Goal: Find specific page/section: Find specific page/section

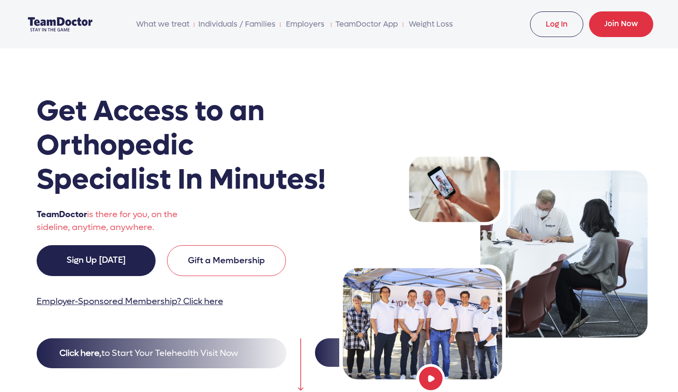
click at [549, 19] on link "Log In" at bounding box center [556, 24] width 53 height 26
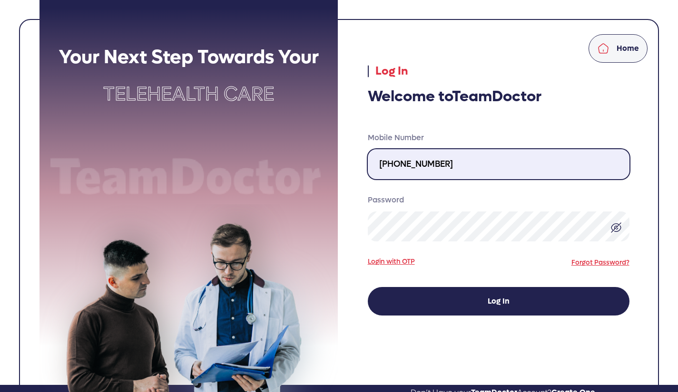
click at [450, 162] on input "310-717-3000" at bounding box center [499, 164] width 262 height 30
type input "424-389-4629"
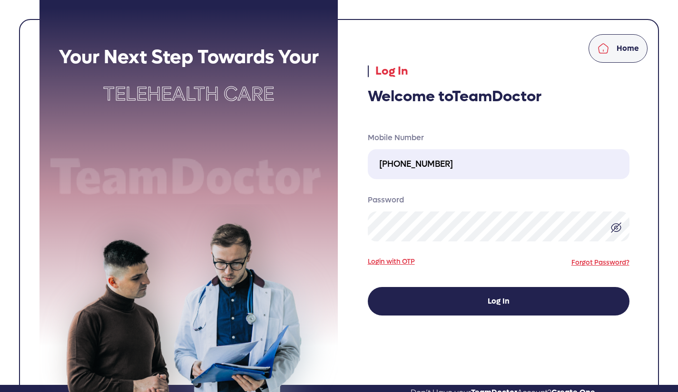
click at [469, 301] on button "Log In" at bounding box center [499, 301] width 262 height 29
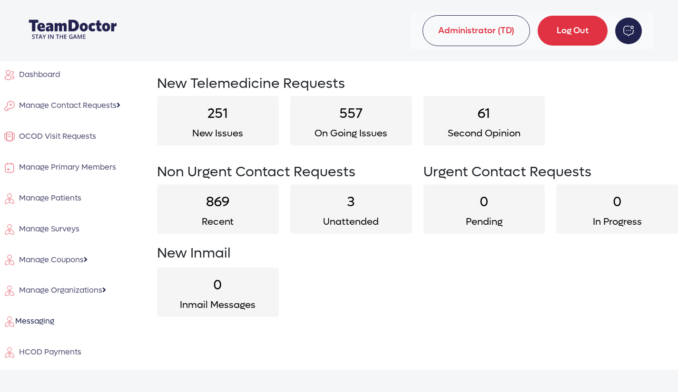
click at [92, 134] on span "OCOD Visit Requests" at bounding box center [55, 136] width 81 height 10
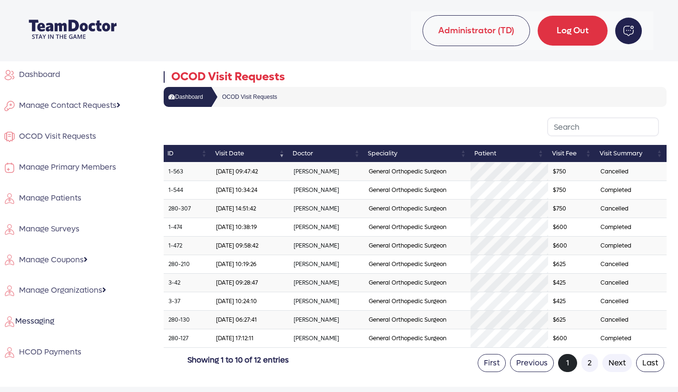
click at [62, 350] on span "HCOD Payments" at bounding box center [48, 352] width 66 height 10
